Goal: Task Accomplishment & Management: Use online tool/utility

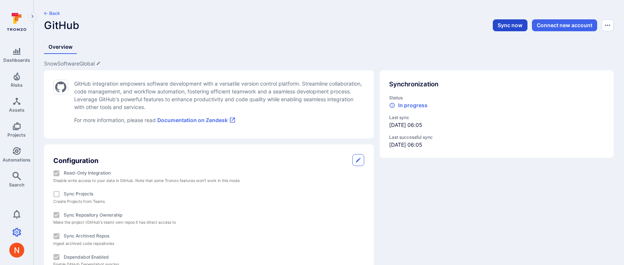
click at [512, 25] on button "Sync now" at bounding box center [510, 25] width 35 height 12
click at [501, 29] on button "Sync now" at bounding box center [510, 25] width 35 height 12
